Goal: Navigation & Orientation: Find specific page/section

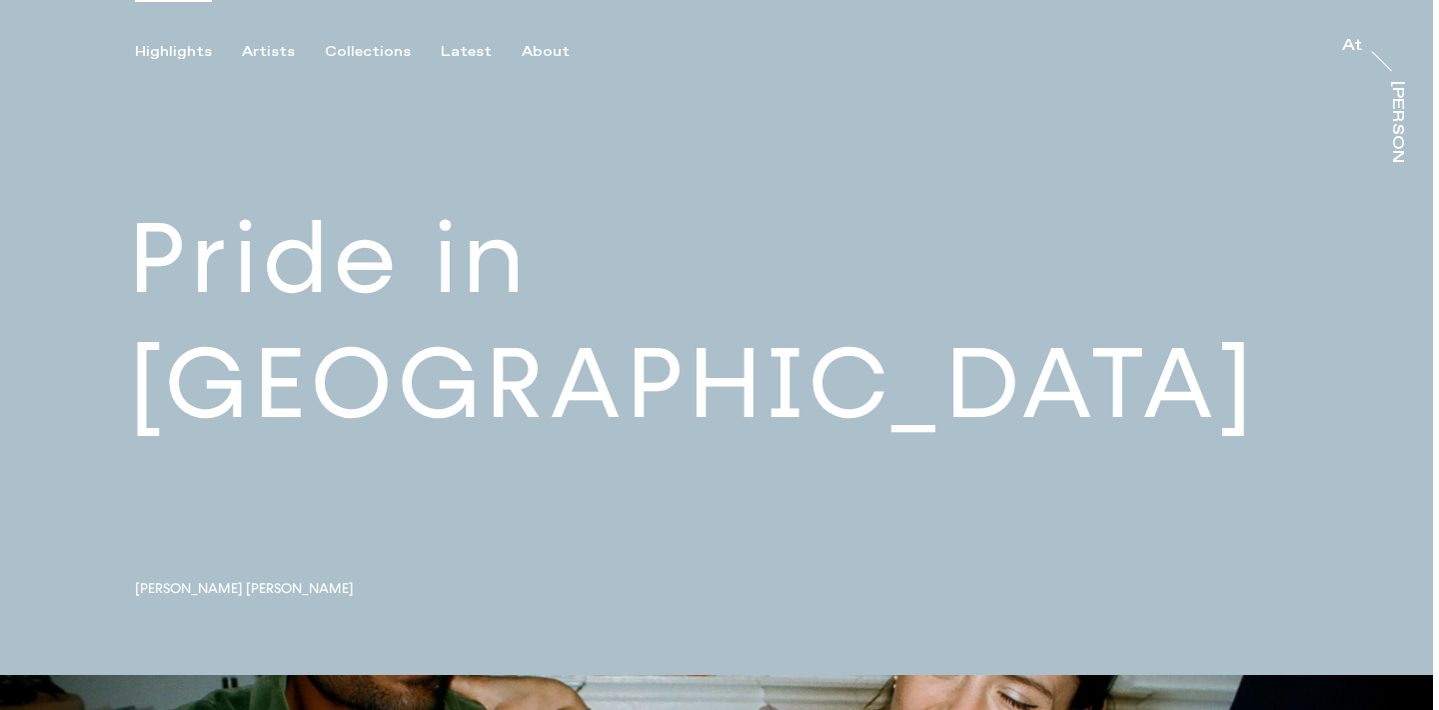
click at [376, 41] on div "Highlights Artists Collections Latest About At At [PERSON_NAME]" at bounding box center [722, 30] width 1445 height 61
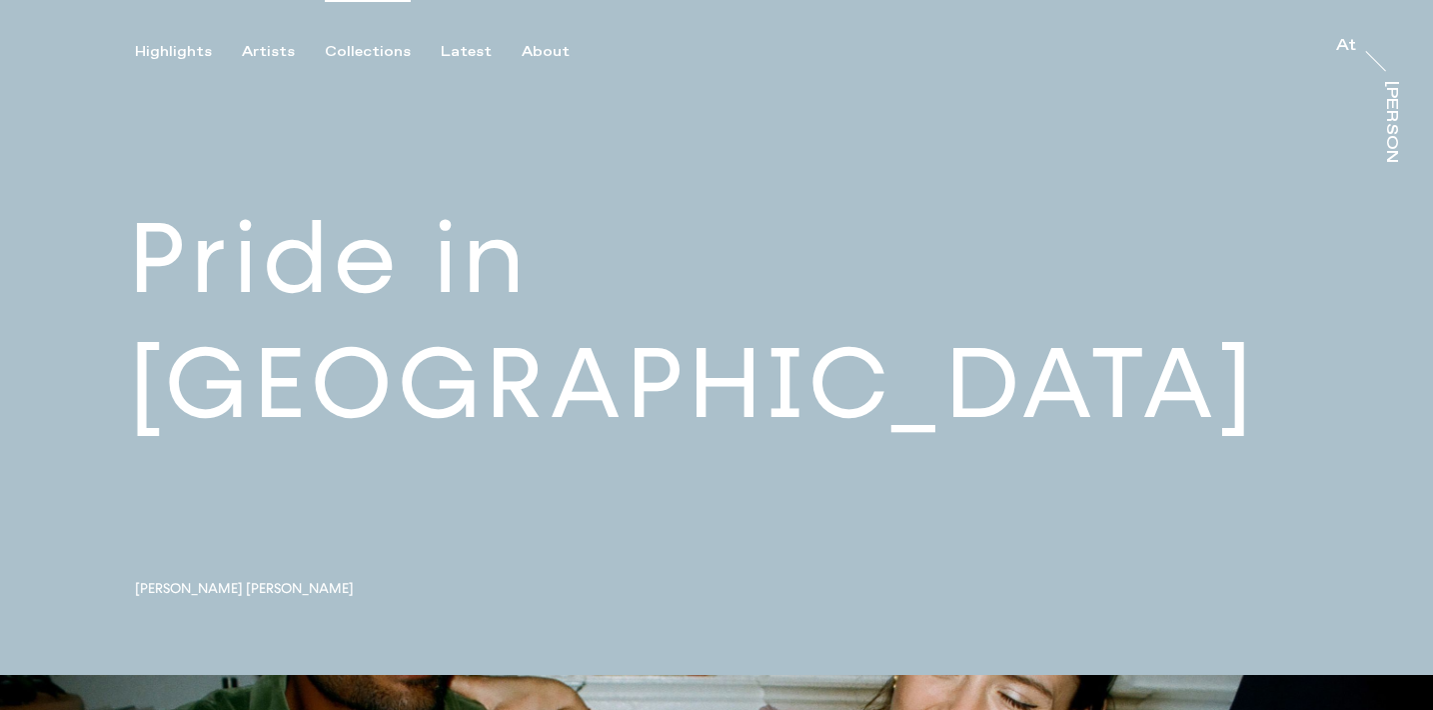
click at [373, 51] on div "Collections" at bounding box center [368, 52] width 86 height 18
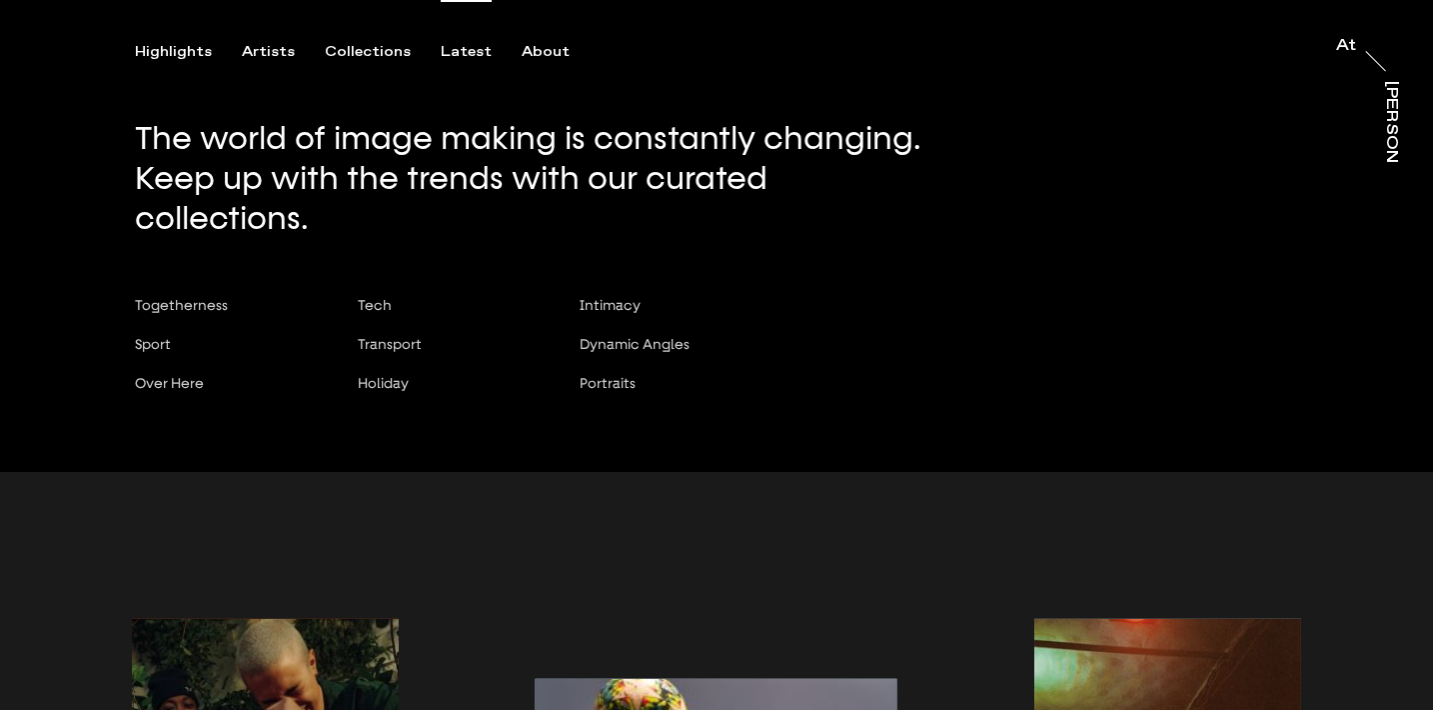
click at [464, 50] on div "Latest" at bounding box center [466, 52] width 51 height 18
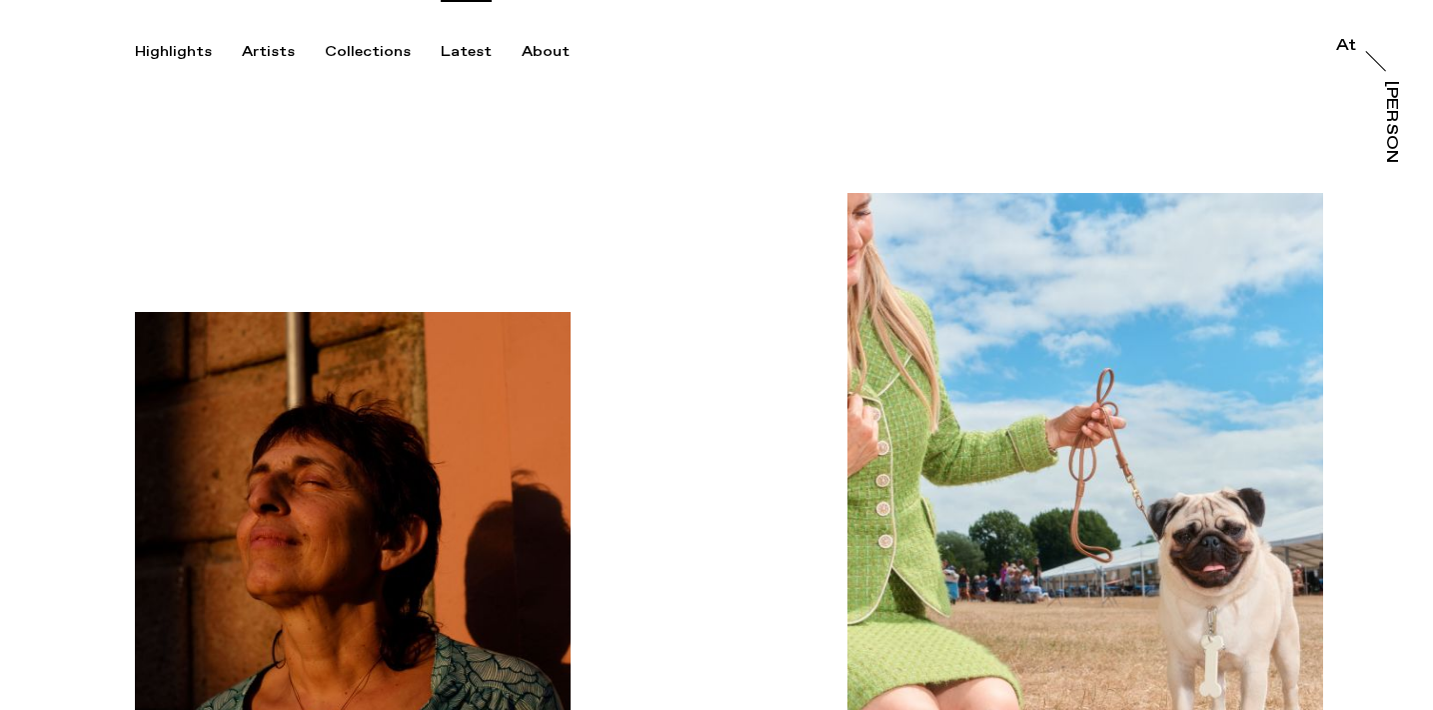
click at [464, 50] on div "Latest" at bounding box center [466, 52] width 51 height 18
click at [271, 51] on div "Artists" at bounding box center [268, 52] width 53 height 18
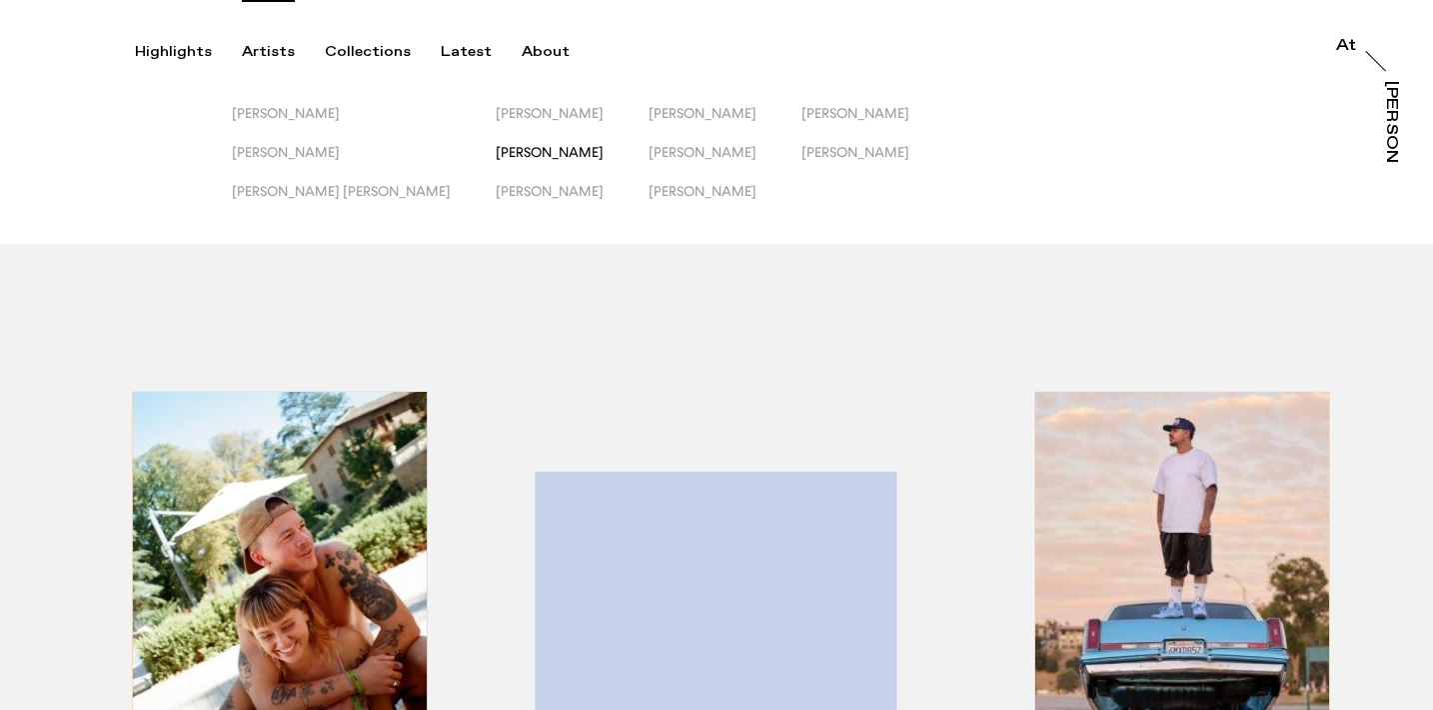
click at [496, 151] on span "[PERSON_NAME]" at bounding box center [550, 152] width 108 height 16
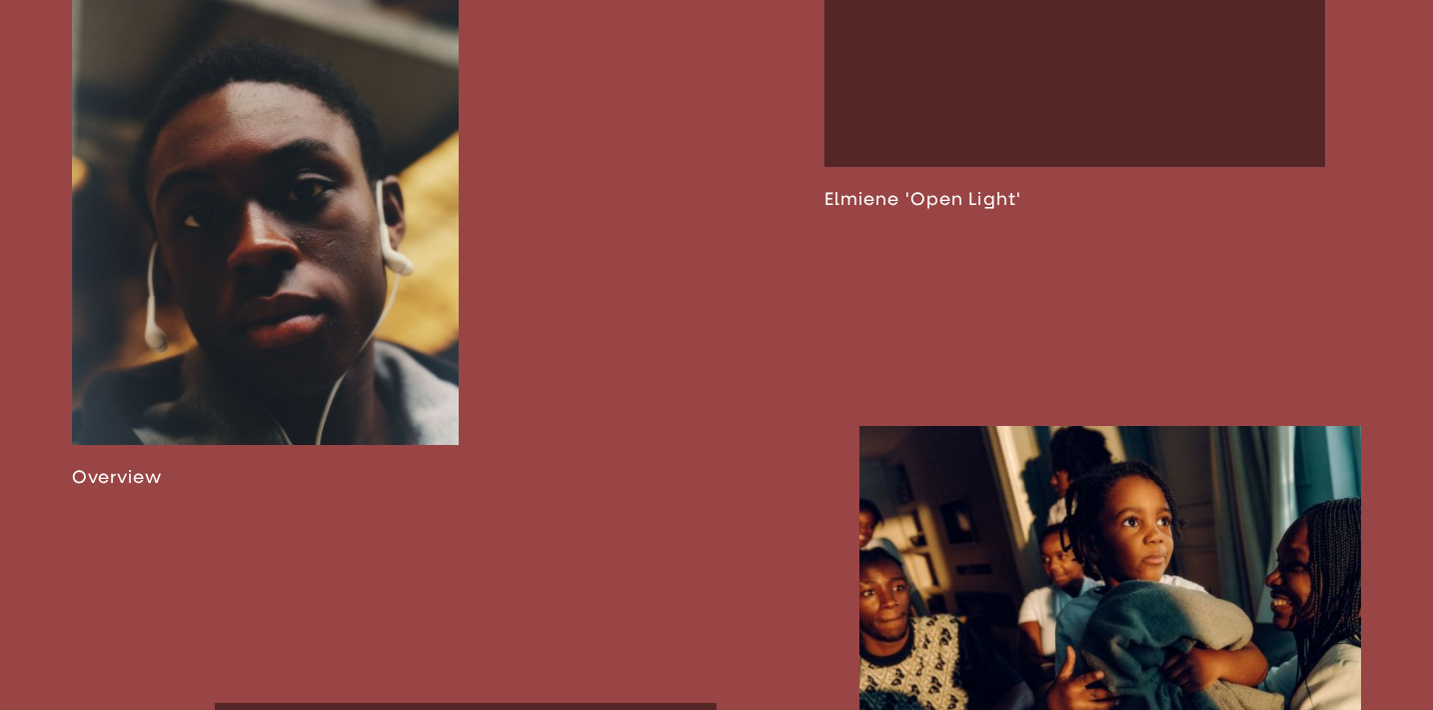
scroll to position [1275, 0]
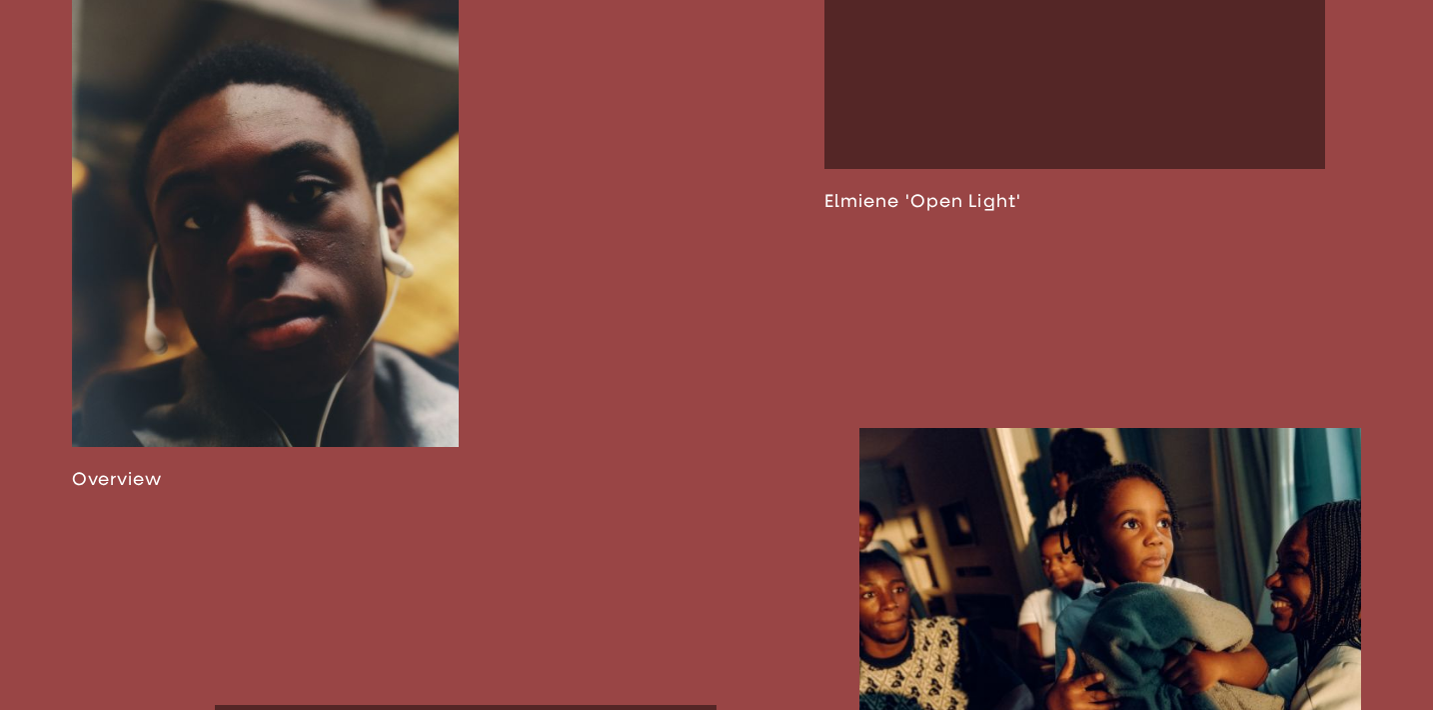
click at [387, 175] on link at bounding box center [265, 233] width 387 height 514
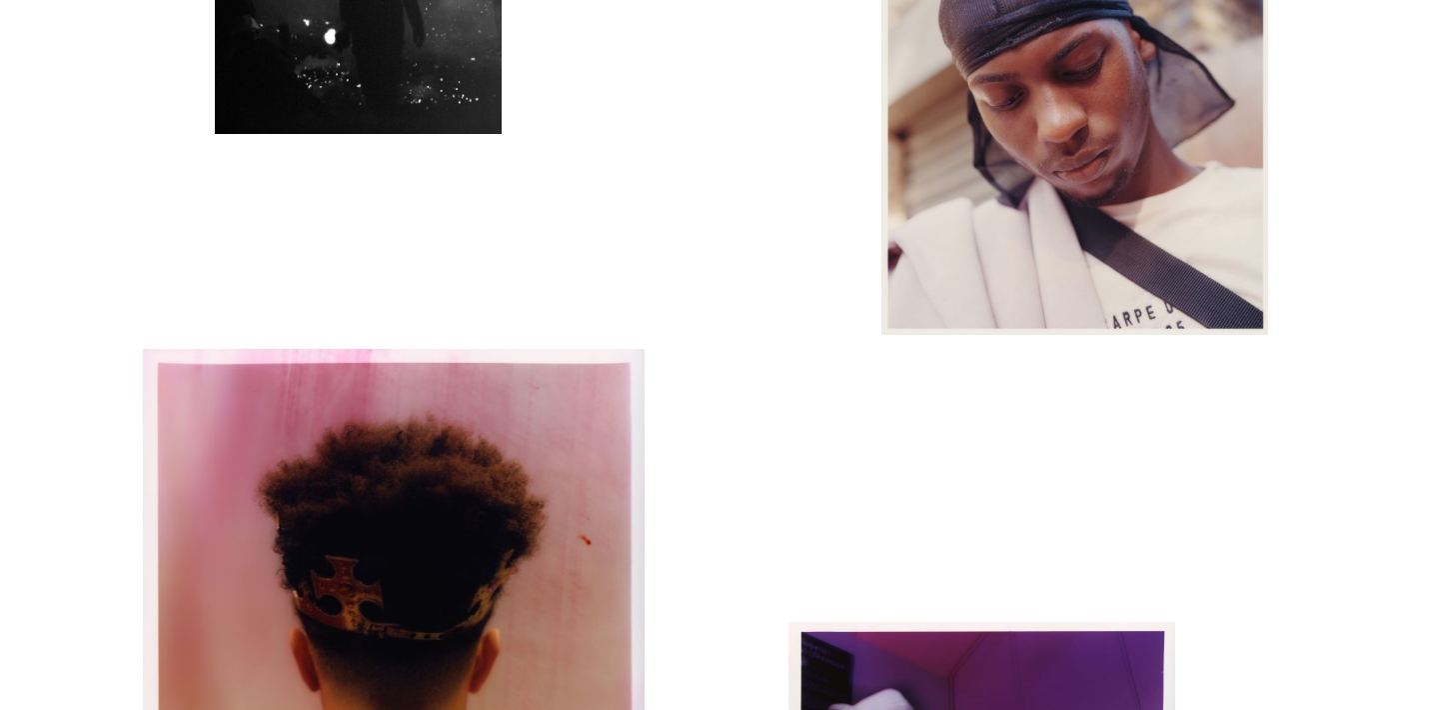
scroll to position [7867, 0]
